Goal: Task Accomplishment & Management: Use online tool/utility

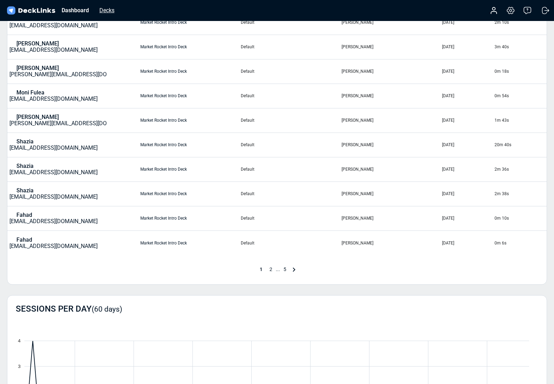
scroll to position [137, 0]
click at [106, 12] on div "Decks" at bounding box center [107, 10] width 22 height 9
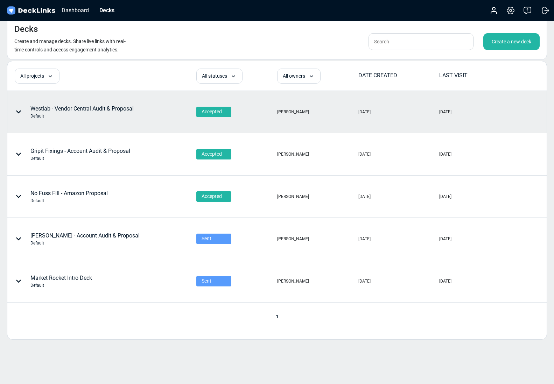
scroll to position [25, 0]
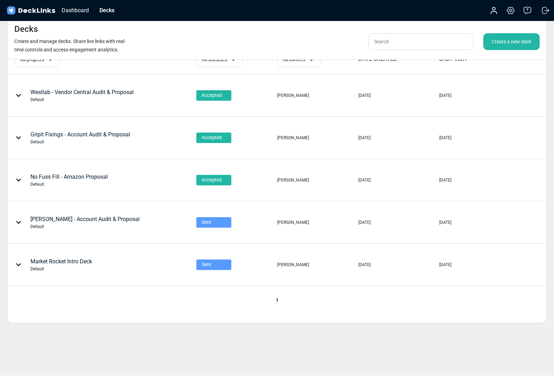
click at [491, 45] on div "Create a new deck" at bounding box center [511, 41] width 56 height 17
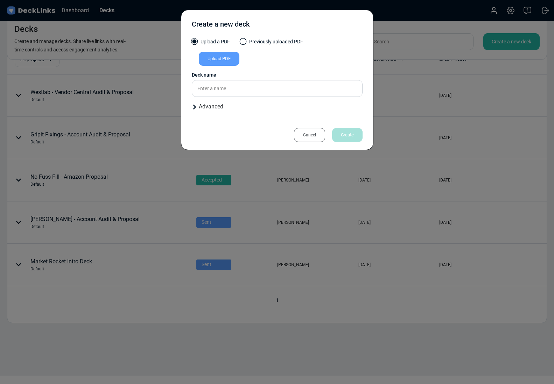
click at [309, 132] on div "Cancel" at bounding box center [309, 135] width 31 height 14
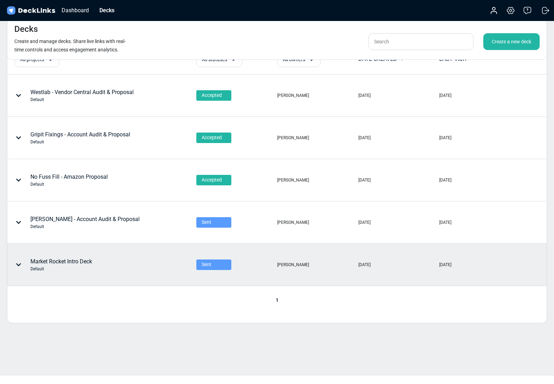
click at [19, 263] on icon at bounding box center [19, 265] width 6 height 6
drag, startPoint x: 149, startPoint y: 269, endPoint x: 143, endPoint y: 269, distance: 6.3
click at [147, 269] on div at bounding box center [277, 192] width 554 height 384
click at [69, 260] on div "Market Rocket Intro Deck Default" at bounding box center [61, 265] width 62 height 15
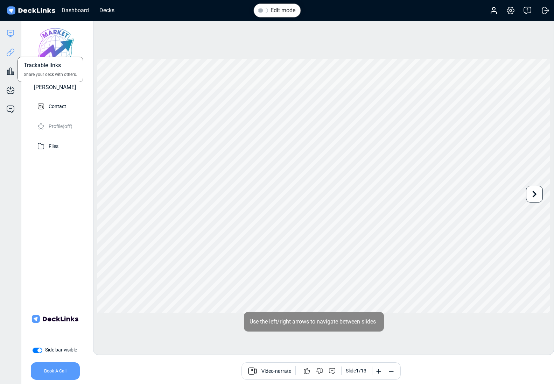
click at [12, 56] on icon at bounding box center [10, 52] width 8 height 8
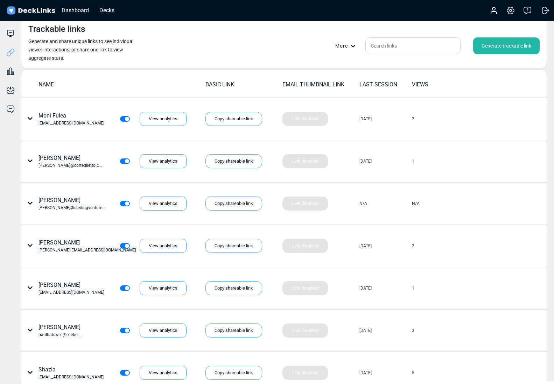
click at [499, 43] on div "Generate trackable link" at bounding box center [506, 45] width 66 height 17
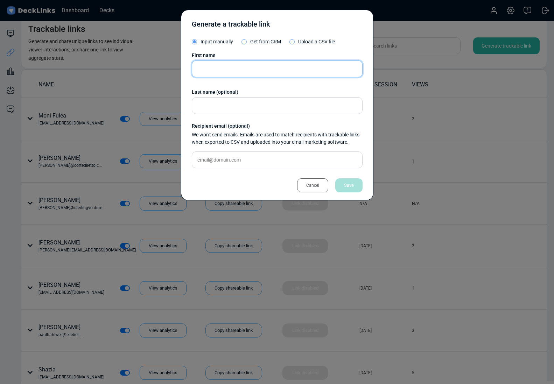
click at [206, 70] on input "text" at bounding box center [277, 69] width 171 height 17
paste input "[PERSON_NAME]"
type input "[PERSON_NAME]"
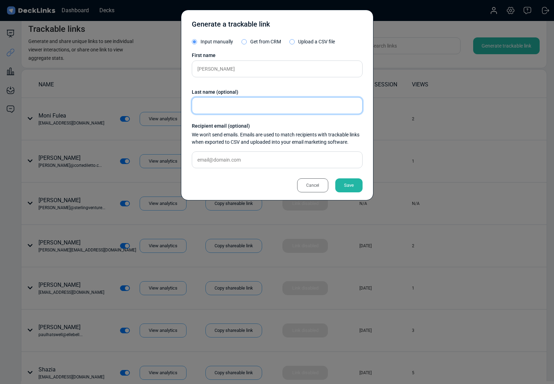
click at [201, 104] on input "text" at bounding box center [277, 105] width 171 height 17
type input "[PERSON_NAME]"
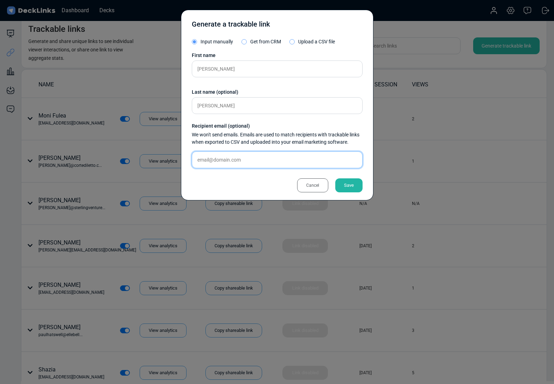
click at [258, 158] on input "text" at bounding box center [277, 160] width 171 height 17
paste input "[EMAIL_ADDRESS][DOMAIN_NAME]"
type input "[EMAIL_ADDRESS][DOMAIN_NAME]"
click at [356, 187] on div "Save" at bounding box center [348, 185] width 27 height 14
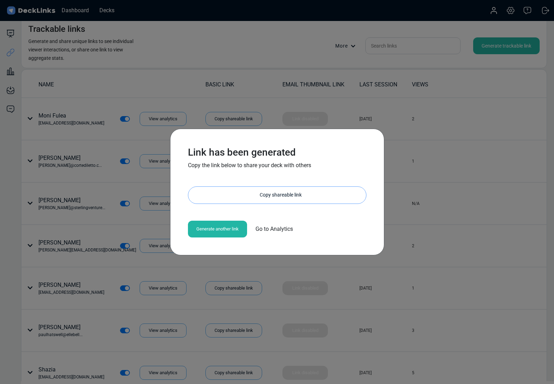
click at [252, 194] on div "Copy shareable link" at bounding box center [280, 195] width 171 height 17
